Goal: Information Seeking & Learning: Learn about a topic

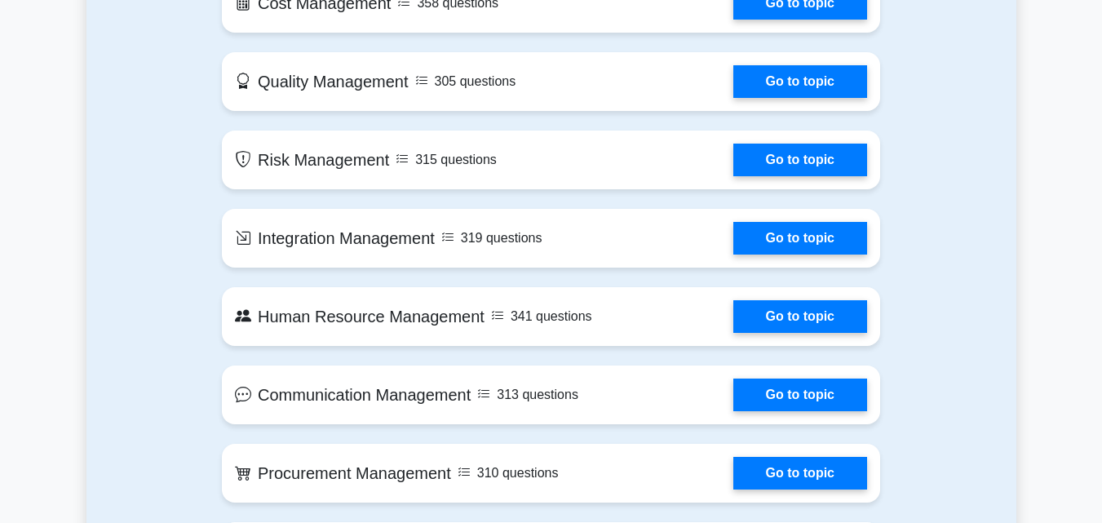
scroll to position [1174, 0]
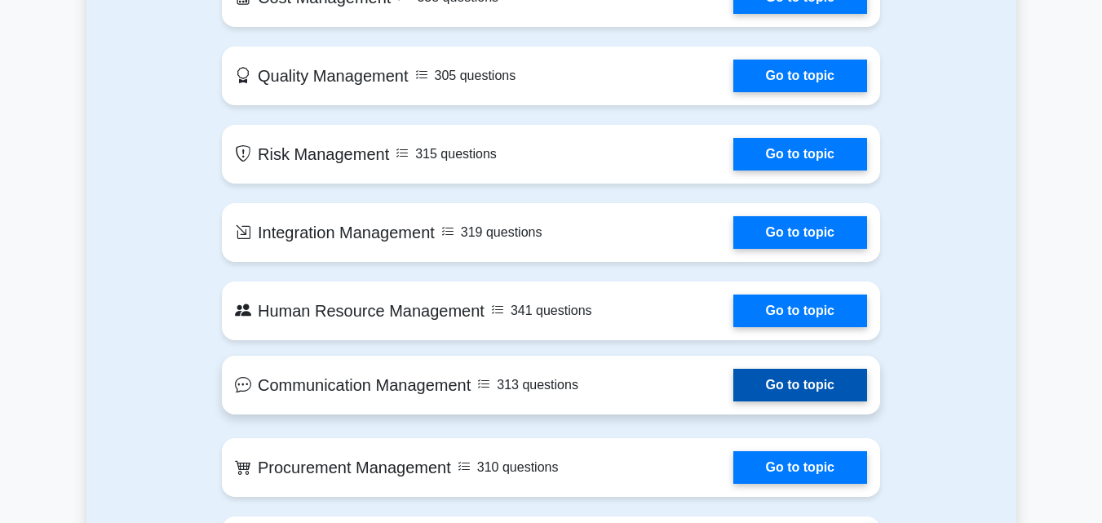
click at [733, 386] on link "Go to topic" at bounding box center [800, 385] width 134 height 33
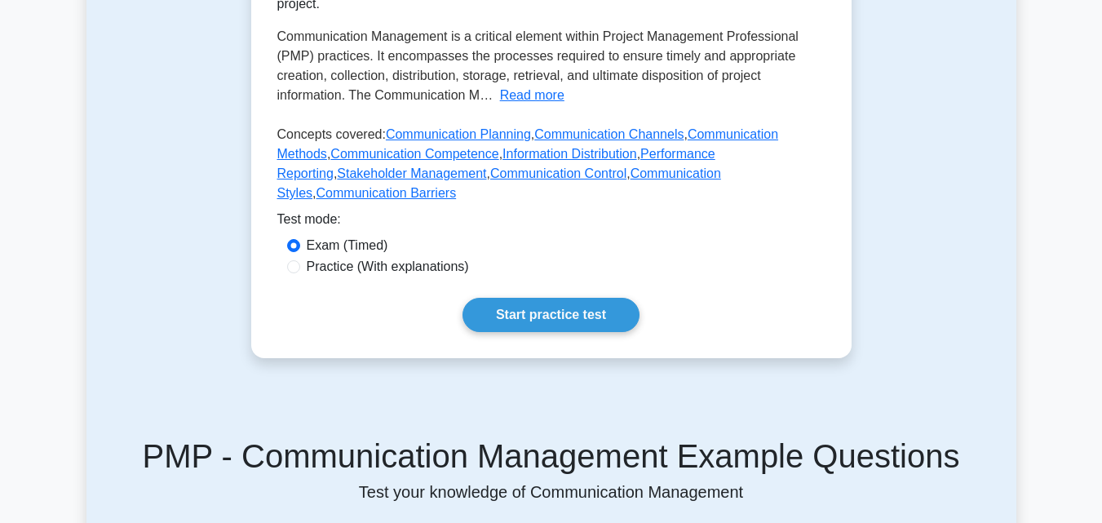
scroll to position [457, 0]
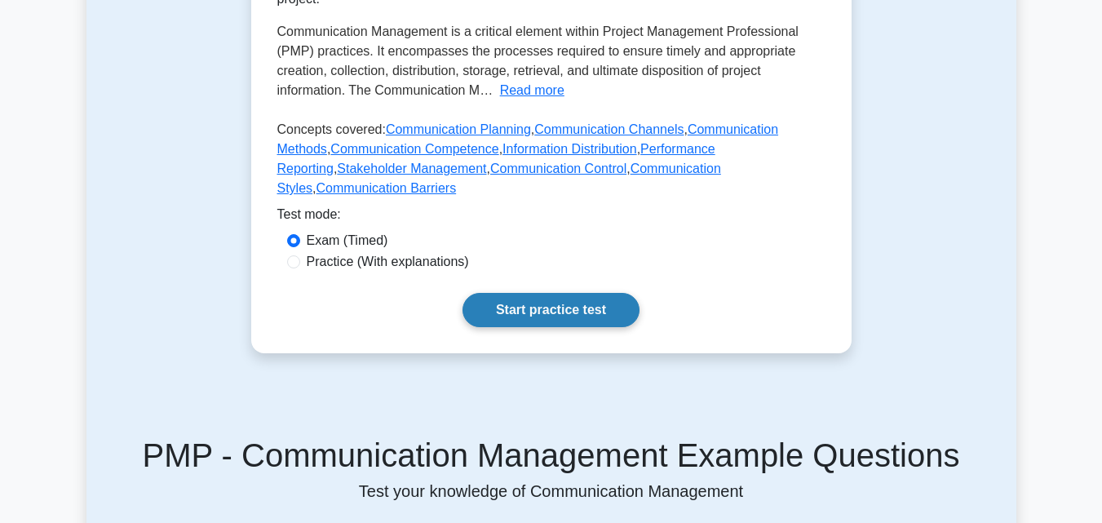
click at [550, 293] on link "Start practice test" at bounding box center [550, 310] width 177 height 34
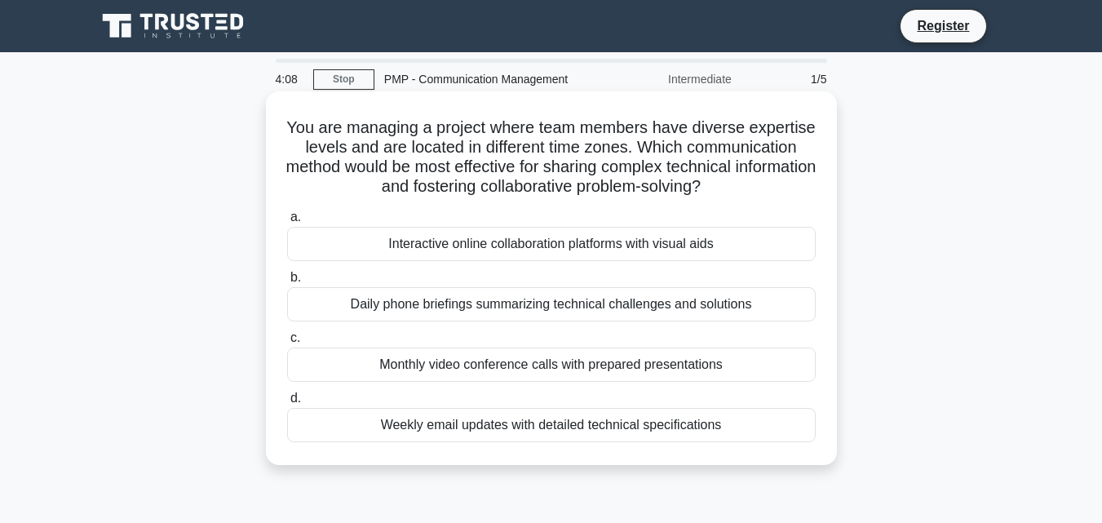
click at [373, 247] on div "Interactive online collaboration platforms with visual aids" at bounding box center [551, 244] width 528 height 34
click at [287, 223] on input "a. Interactive online collaboration platforms with visual aids" at bounding box center [287, 217] width 0 height 11
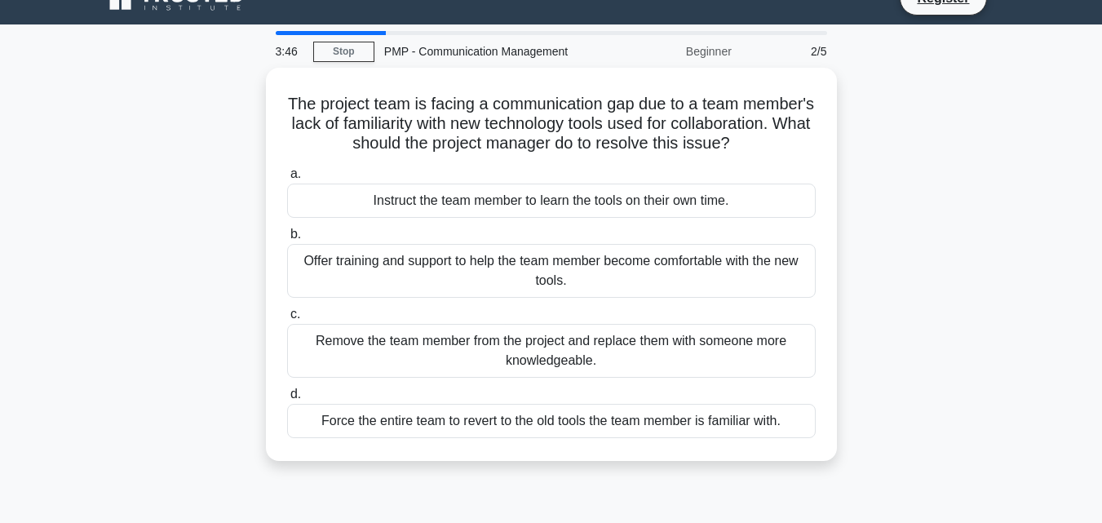
scroll to position [24, 0]
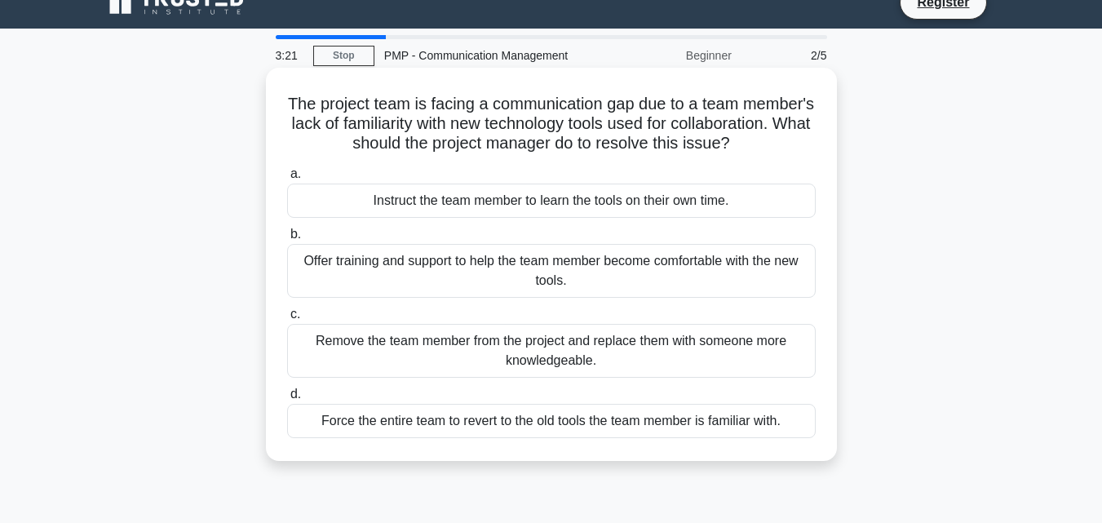
click at [360, 281] on div "Offer training and support to help the team member become comfortable with the …" at bounding box center [551, 271] width 528 height 54
click at [287, 240] on input "b. Offer training and support to help the team member become comfortable with t…" at bounding box center [287, 234] width 0 height 11
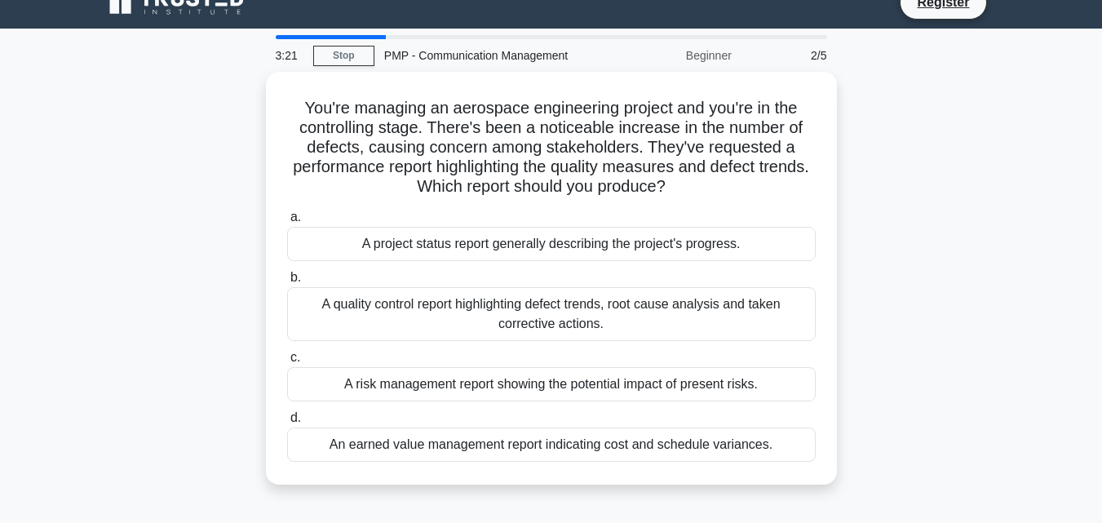
scroll to position [0, 0]
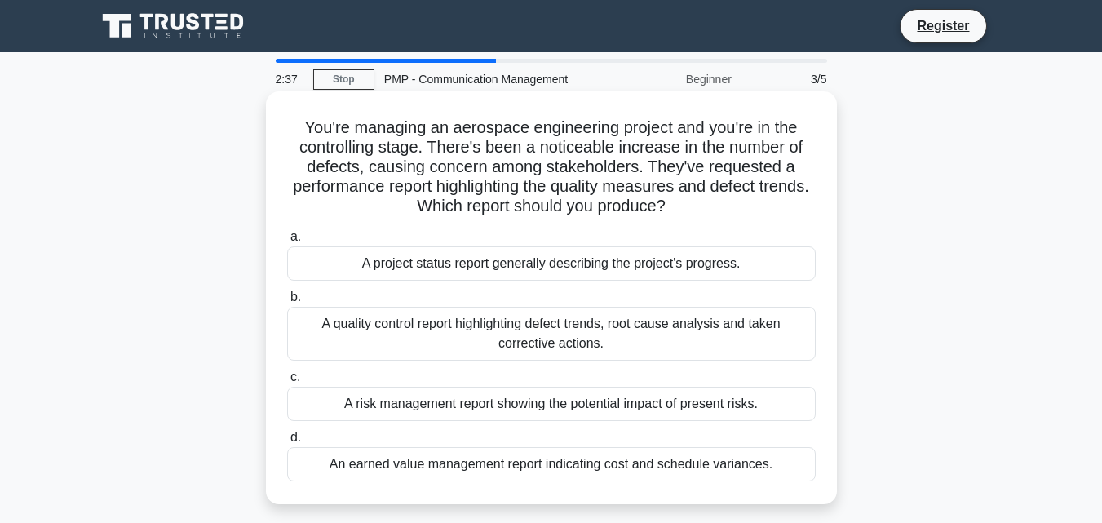
click at [391, 331] on div "A quality control report highlighting defect trends, root cause analysis and ta…" at bounding box center [551, 334] width 528 height 54
click at [287, 303] on input "b. A quality control report highlighting defect trends, root cause analysis and…" at bounding box center [287, 297] width 0 height 11
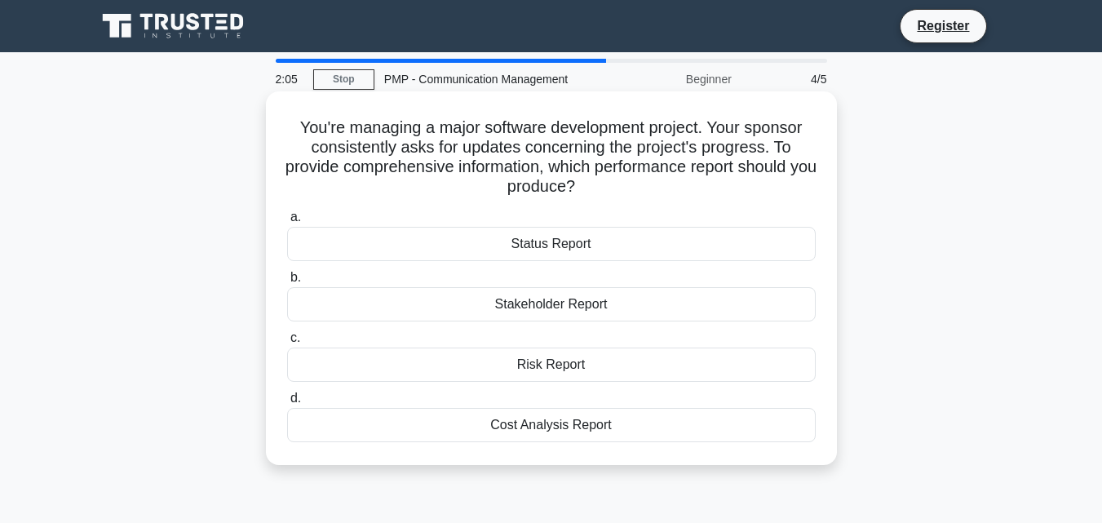
click at [488, 362] on div "Risk Report" at bounding box center [551, 364] width 528 height 34
click at [287, 343] on input "c. Risk Report" at bounding box center [287, 338] width 0 height 11
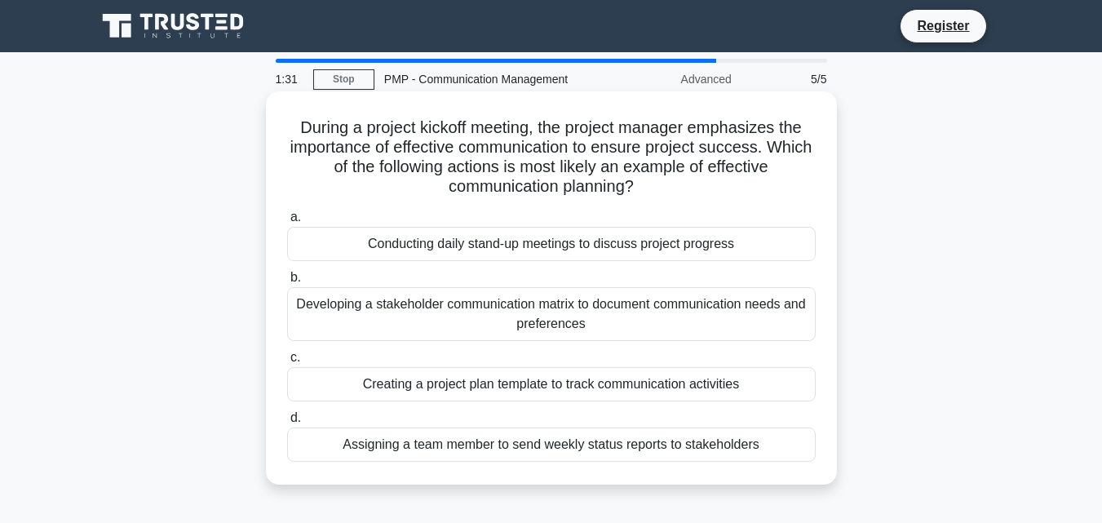
click at [491, 307] on div "Developing a stakeholder communication matrix to document communication needs a…" at bounding box center [551, 314] width 528 height 54
click at [287, 283] on input "b. Developing a stakeholder communication matrix to document communication need…" at bounding box center [287, 277] width 0 height 11
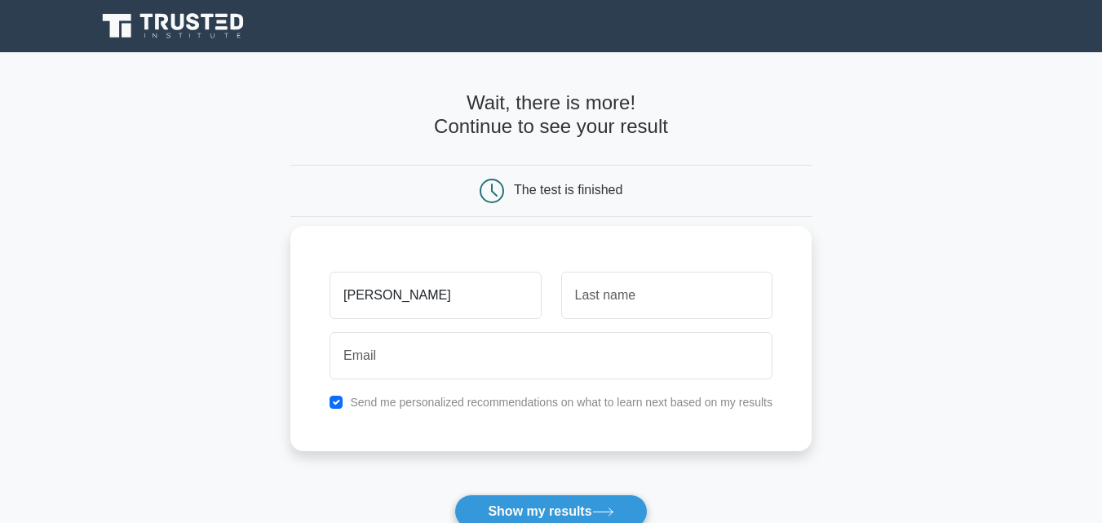
type input "martha"
click at [586, 285] on input "text" at bounding box center [666, 295] width 211 height 47
type input "Ng'ang'a"
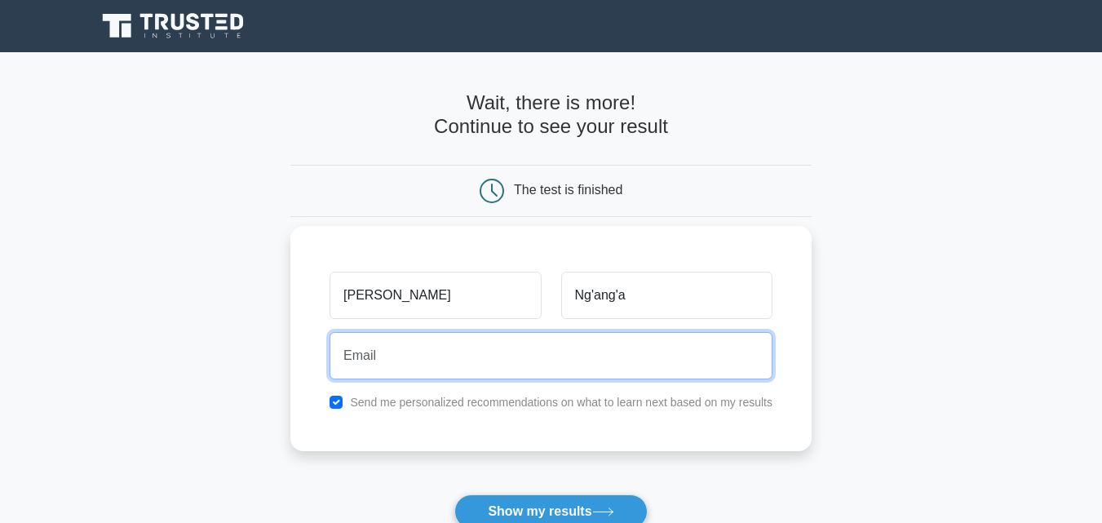
click at [382, 360] on input "email" at bounding box center [550, 355] width 443 height 47
click at [374, 355] on input "email" at bounding box center [550, 355] width 443 height 47
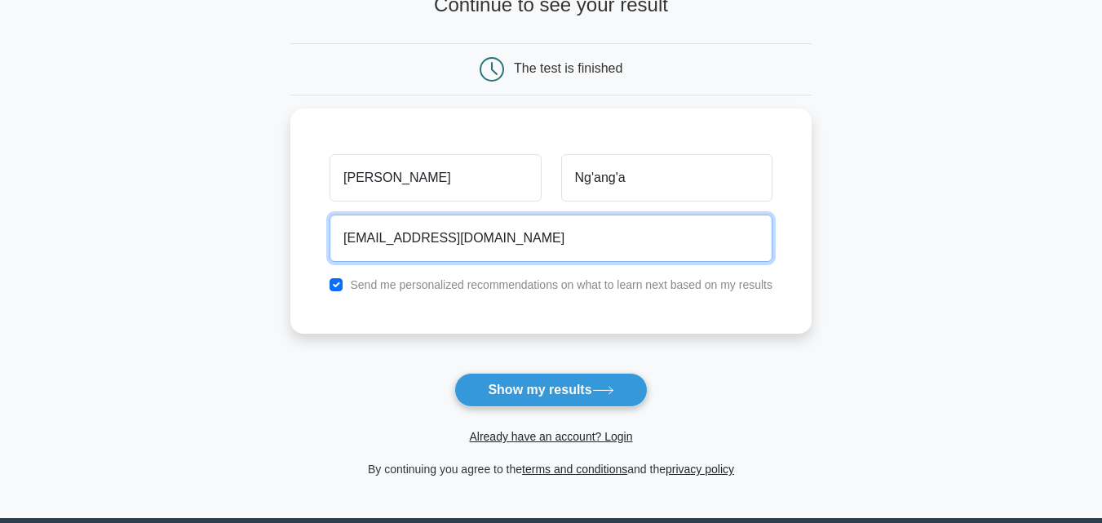
scroll to position [130, 0]
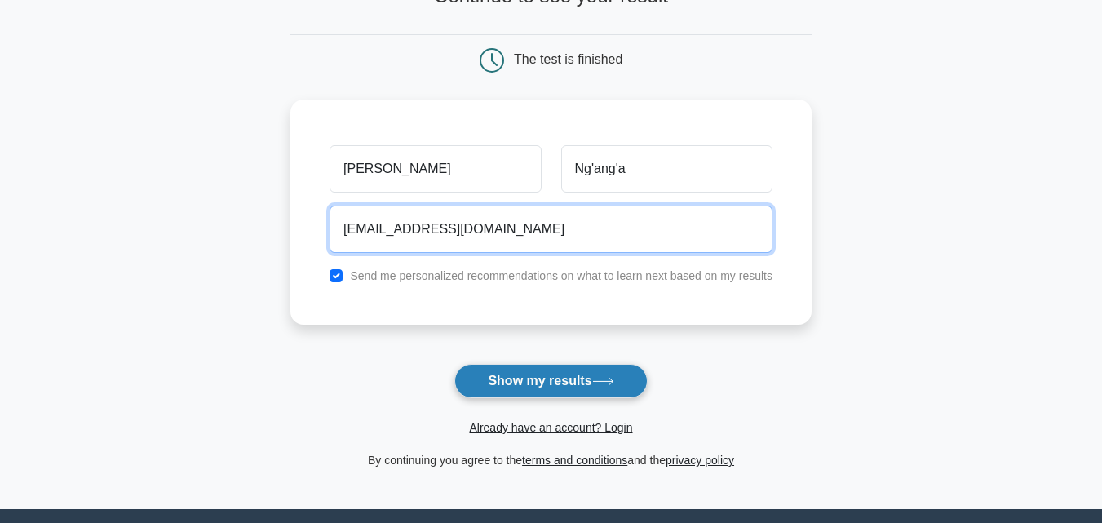
type input "marthanganga0@gmail.com"
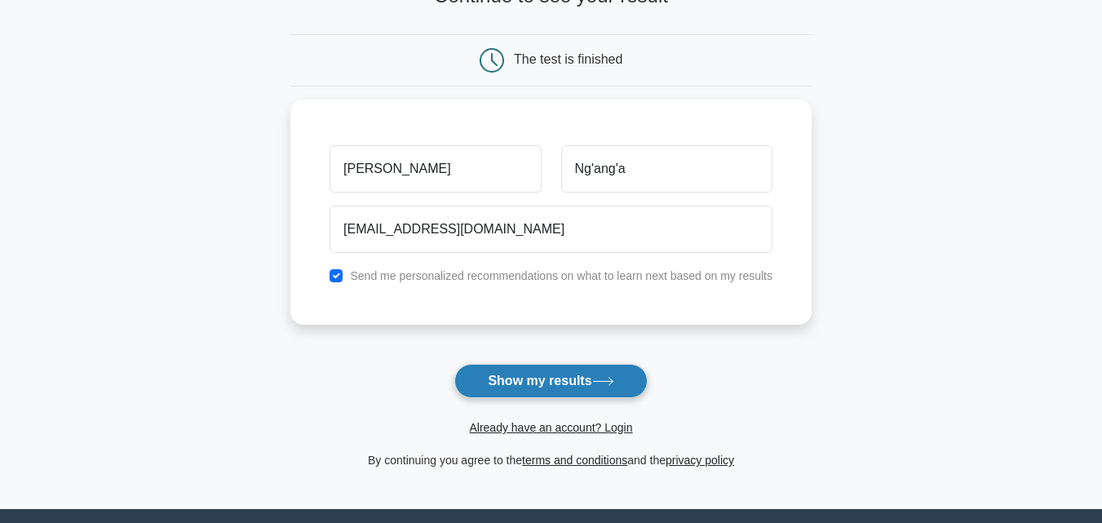
click at [541, 378] on button "Show my results" at bounding box center [550, 381] width 192 height 34
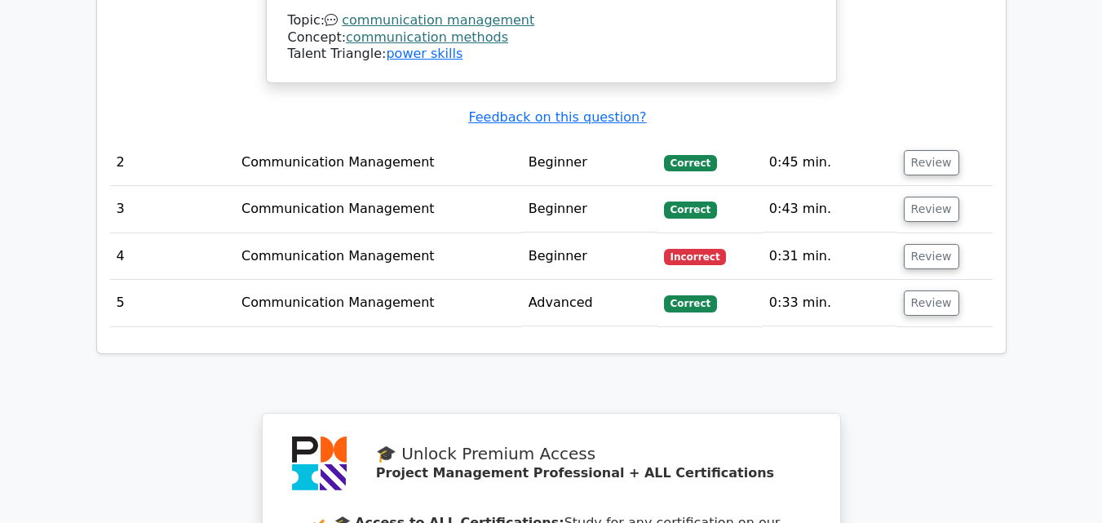
scroll to position [2263, 0]
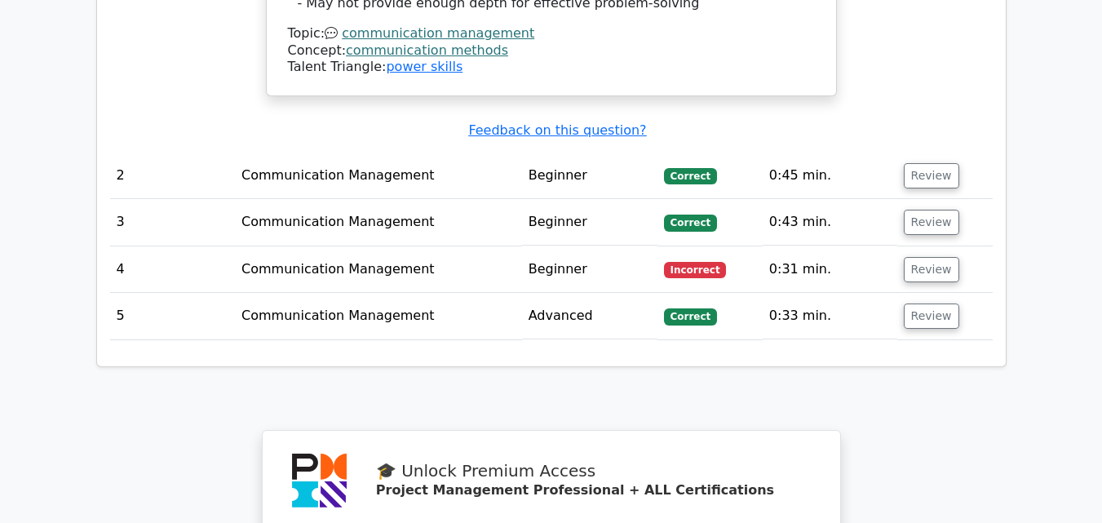
click at [603, 246] on td "Beginner" at bounding box center [589, 269] width 135 height 46
click at [395, 246] on td "Communication Management" at bounding box center [378, 269] width 287 height 46
click at [923, 257] on button "Review" at bounding box center [931, 269] width 55 height 25
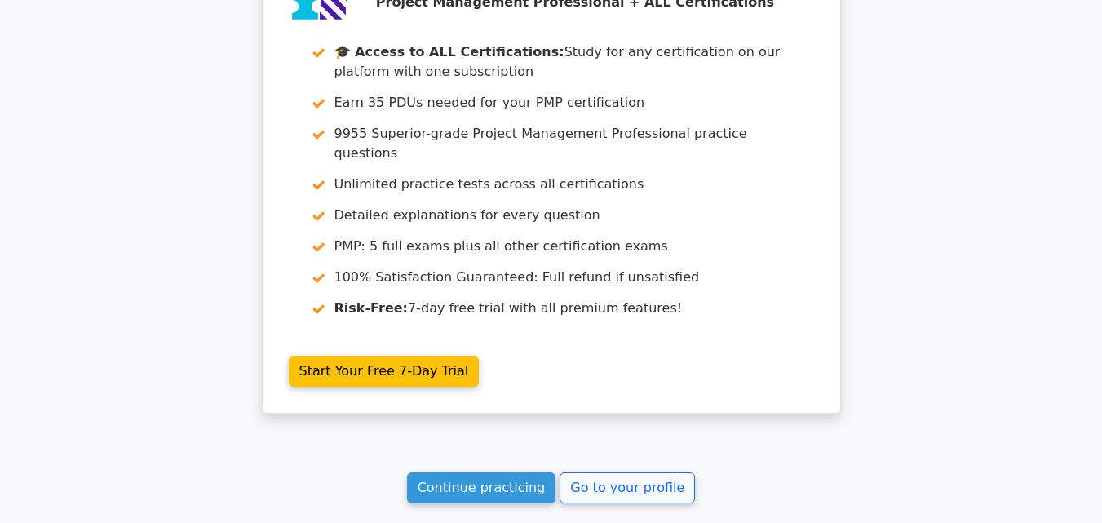
scroll to position [3502, 0]
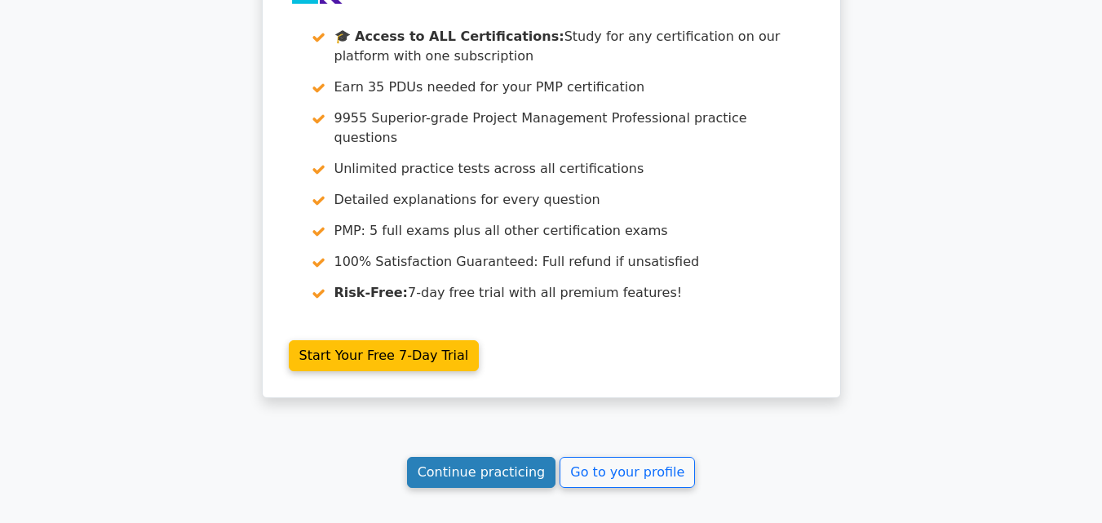
click at [509, 457] on link "Continue practicing" at bounding box center [481, 472] width 149 height 31
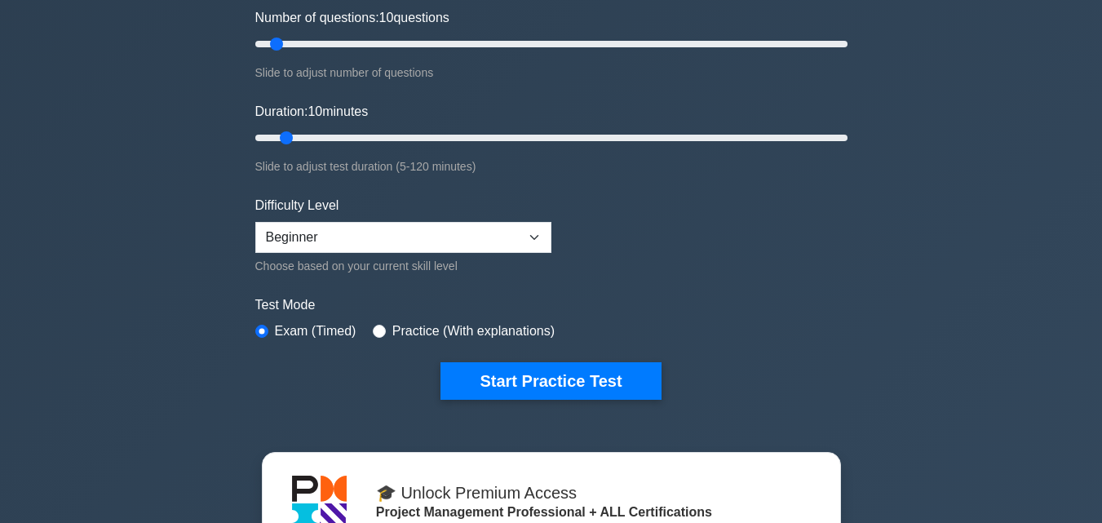
scroll to position [261, 0]
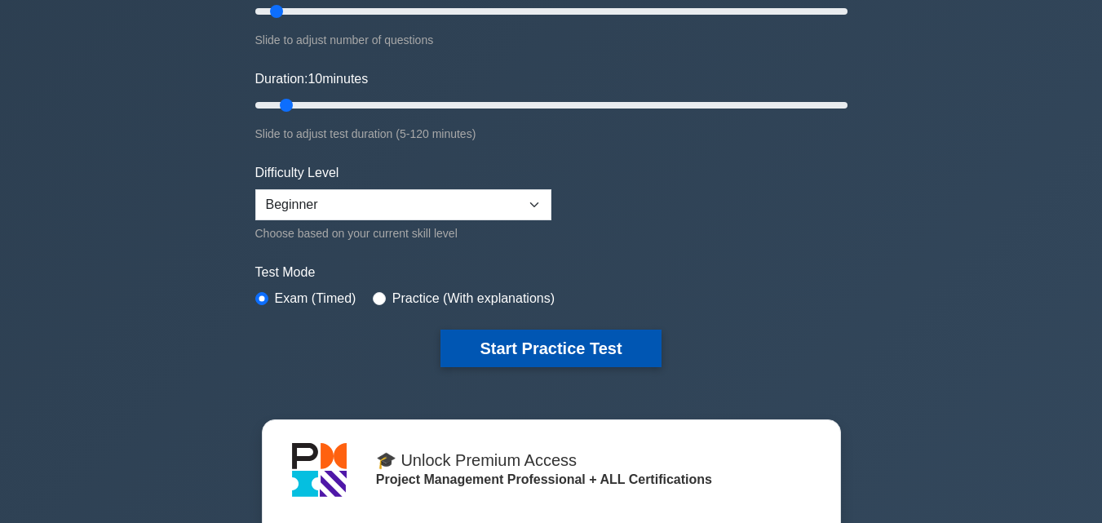
click at [555, 345] on button "Start Practice Test" at bounding box center [550, 348] width 220 height 38
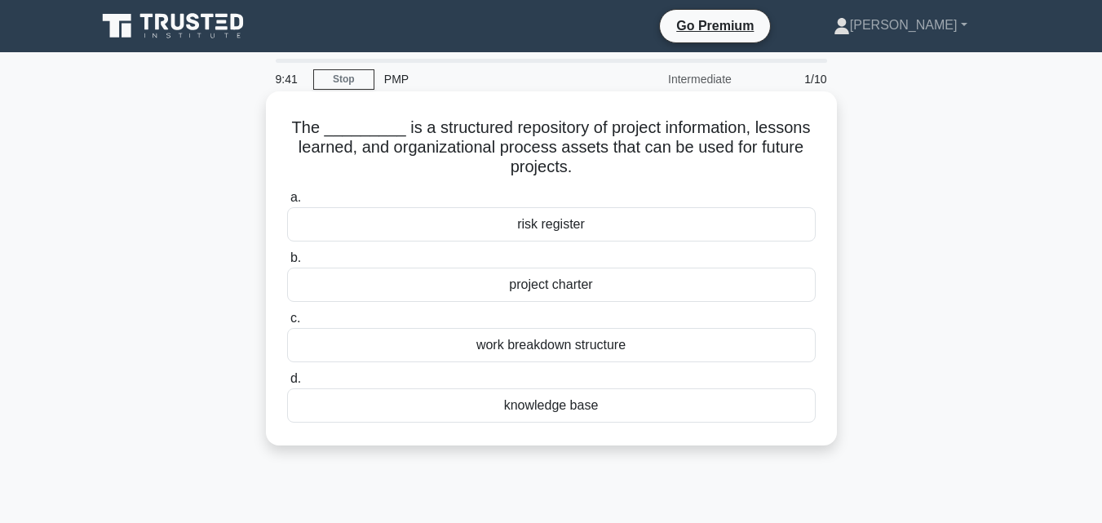
click at [547, 294] on div "project charter" at bounding box center [551, 284] width 528 height 34
click at [287, 263] on input "b. project charter" at bounding box center [287, 258] width 0 height 11
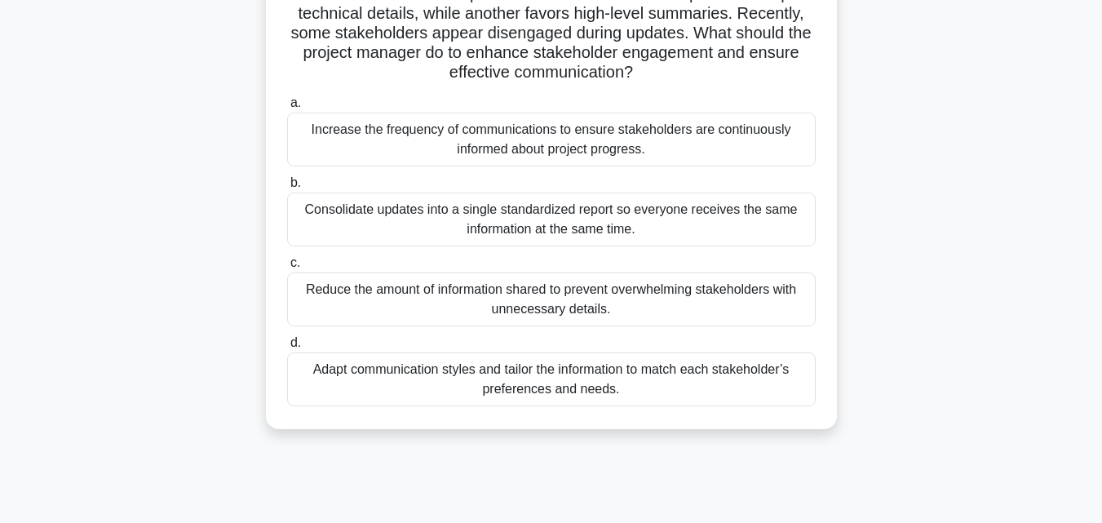
scroll to position [163, 0]
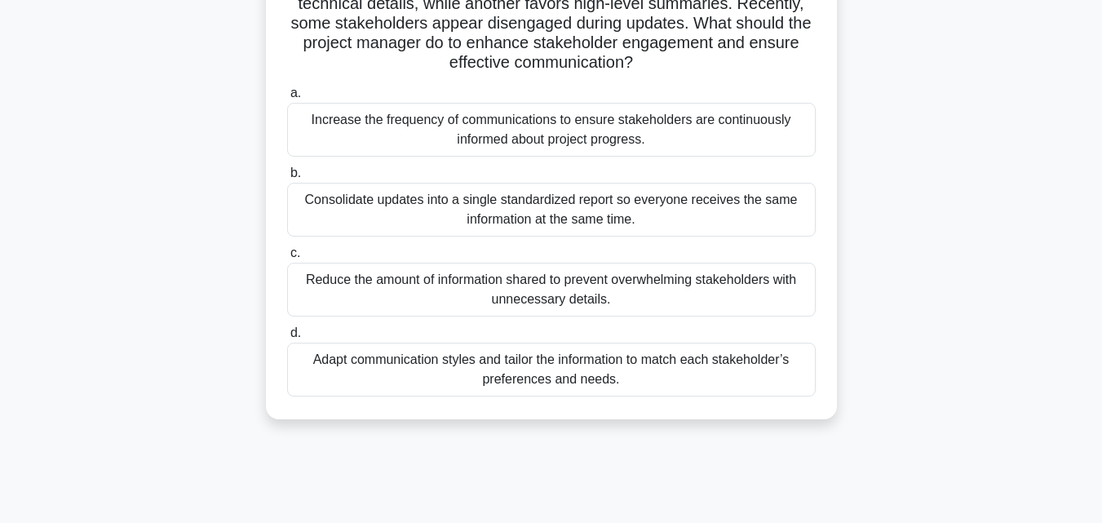
click at [681, 366] on div "Adapt communication styles and tailor the information to match each stakeholder…" at bounding box center [551, 369] width 528 height 54
click at [287, 338] on input "d. Adapt communication styles and tailor the information to match each stakehol…" at bounding box center [287, 333] width 0 height 11
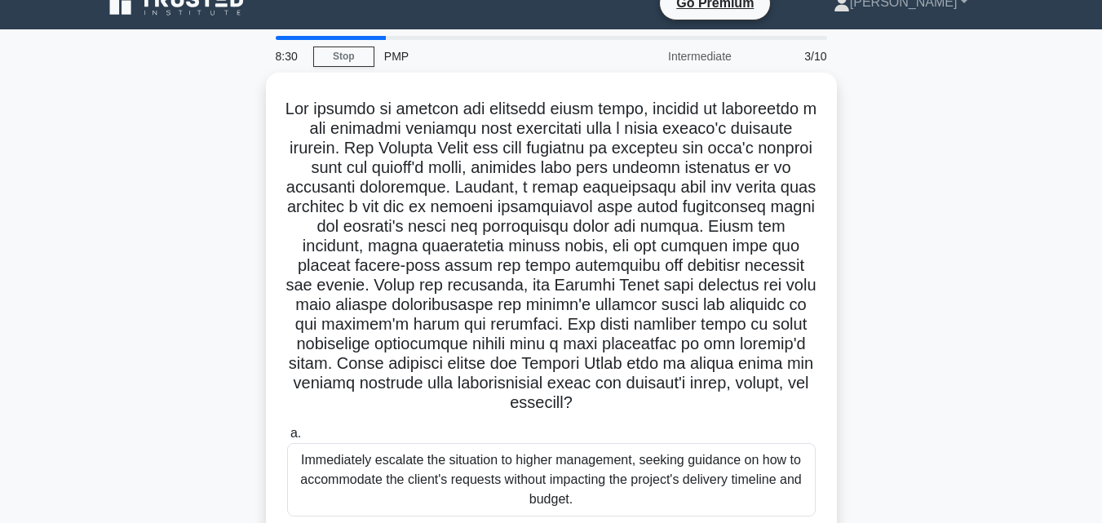
scroll to position [0, 0]
